Goal: Information Seeking & Learning: Find specific fact

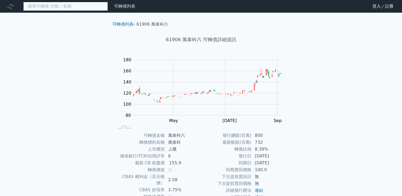
click at [92, 5] on input at bounding box center [65, 6] width 85 height 9
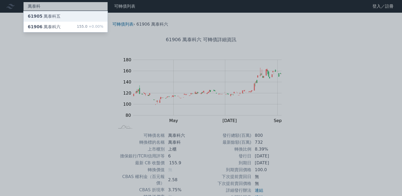
type input "萬泰科"
click at [74, 15] on div "61905 萬泰科五" at bounding box center [66, 16] width 84 height 11
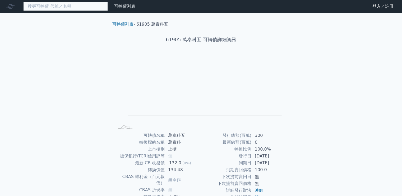
click at [61, 8] on input at bounding box center [65, 6] width 85 height 9
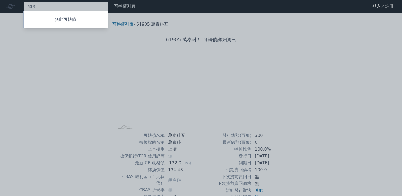
type input "物"
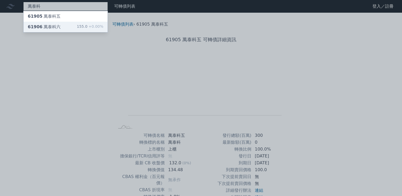
type input "萬泰科"
click at [72, 32] on div "61906 萬泰科六 155.0 +0.00%" at bounding box center [66, 27] width 84 height 11
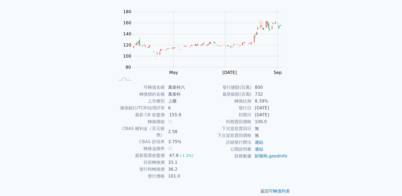
scroll to position [49, 0]
drag, startPoint x: 159, startPoint y: 156, endPoint x: 180, endPoint y: 167, distance: 23.5
click at [180, 167] on tbody "可轉債名稱 萬泰科六 轉換標的名稱 萬泰科 上市櫃別 上櫃 擔保銀行/TCRI信用評等 6 最新 CB 收盤價 155.9 轉換價值 無 CBAS 權利金（百…" at bounding box center [157, 131] width 87 height 96
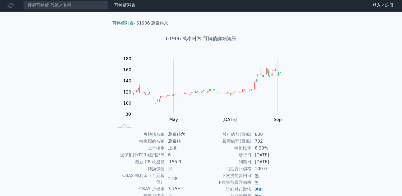
scroll to position [0, 0]
